Goal: Check status

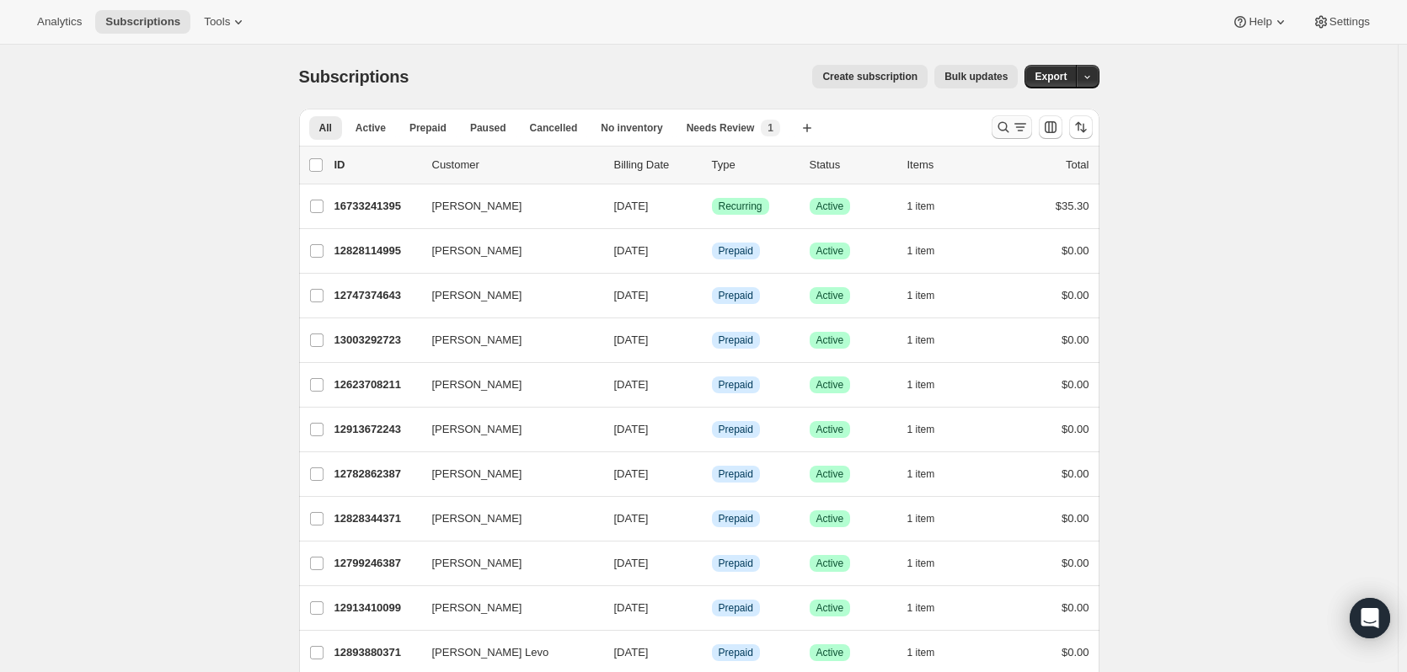
click at [1012, 135] on icon "Search and filter results" at bounding box center [1003, 127] width 17 height 17
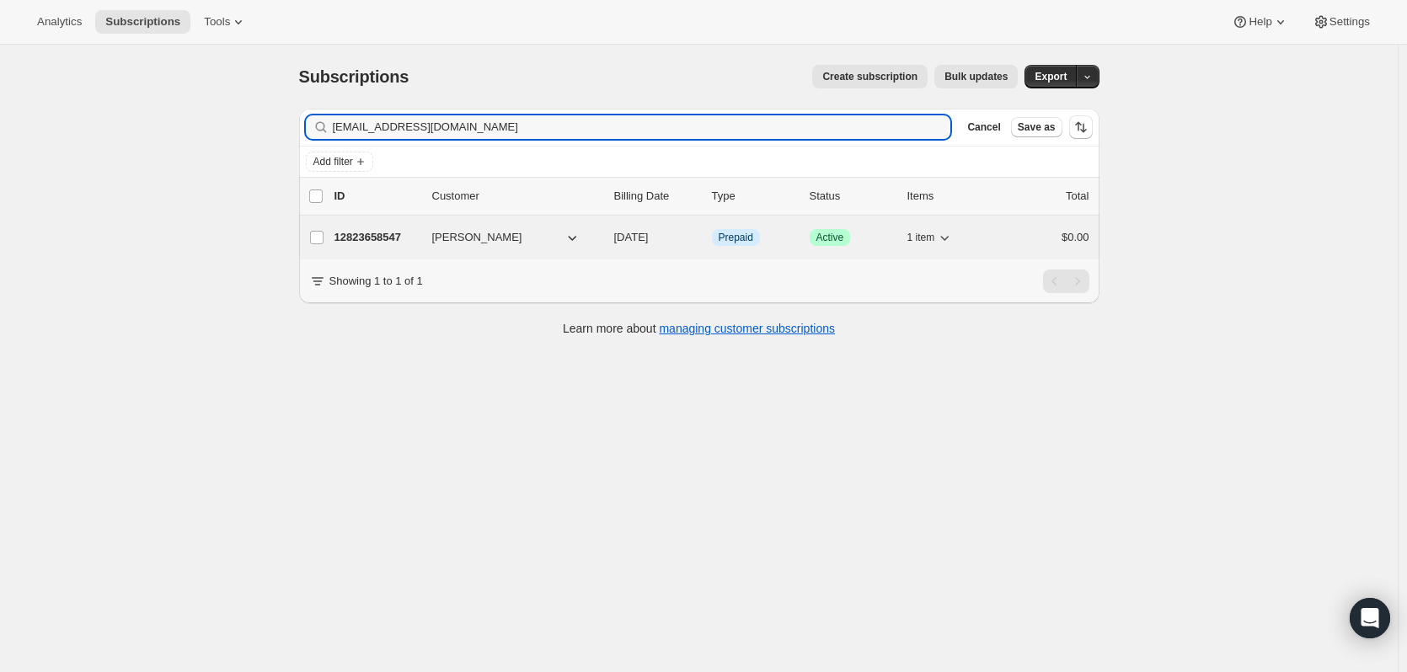
type input "[EMAIL_ADDRESS][DOMAIN_NAME]"
click at [407, 237] on p "12823658547" at bounding box center [377, 237] width 84 height 17
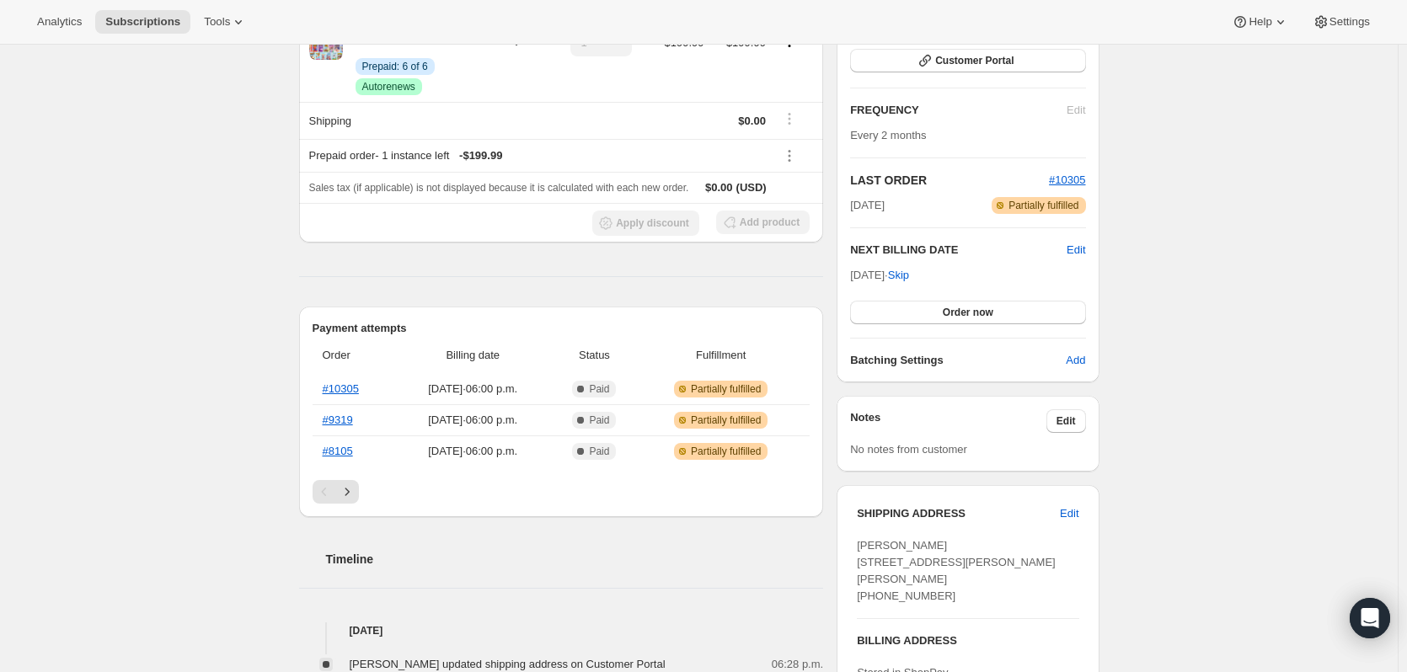
scroll to position [337, 0]
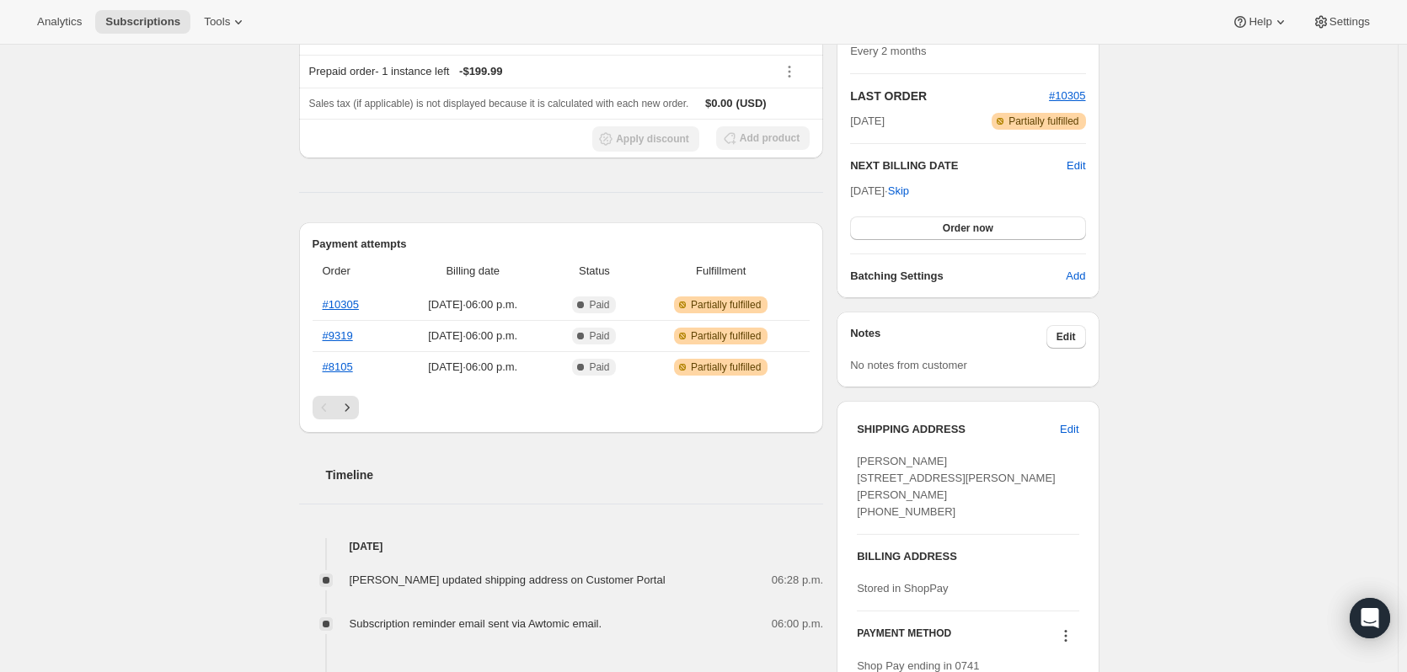
drag, startPoint x: 935, startPoint y: 528, endPoint x: 861, endPoint y: 459, distance: 101.4
click at [861, 459] on div "[PERSON_NAME] [STREET_ADDRESS][PERSON_NAME][PERSON_NAME] [PHONE_NUMBER]" at bounding box center [968, 486] width 222 height 67
copy span "[PERSON_NAME] [STREET_ADDRESS][PERSON_NAME][PERSON_NAME] [PHONE_NUMBER]"
